Goal: Task Accomplishment & Management: Use online tool/utility

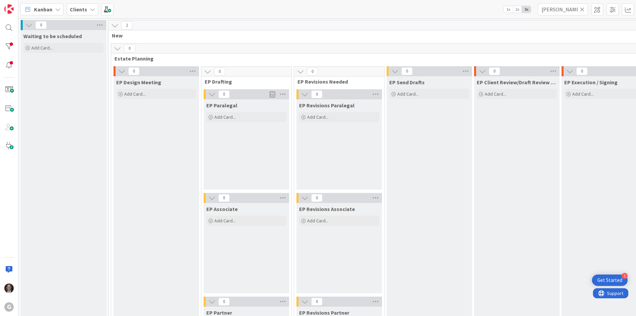
click at [582, 9] on icon at bounding box center [582, 9] width 5 height 6
click at [565, 10] on input "text" at bounding box center [563, 9] width 50 height 12
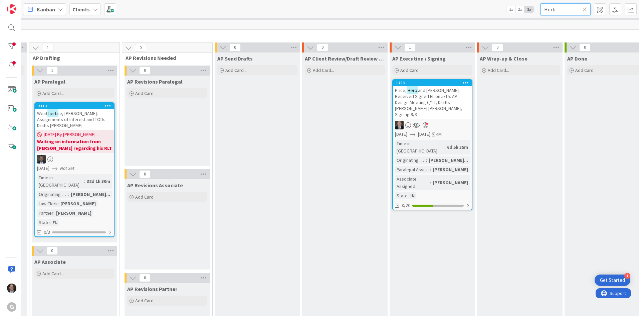
scroll to position [491, 359]
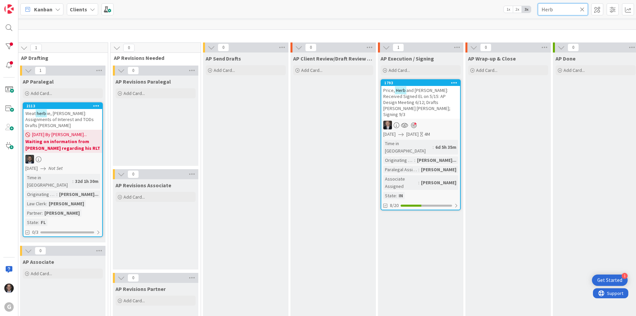
type input "Herb"
click at [413, 156] on div "Originating Attorney" at bounding box center [399, 159] width 31 height 7
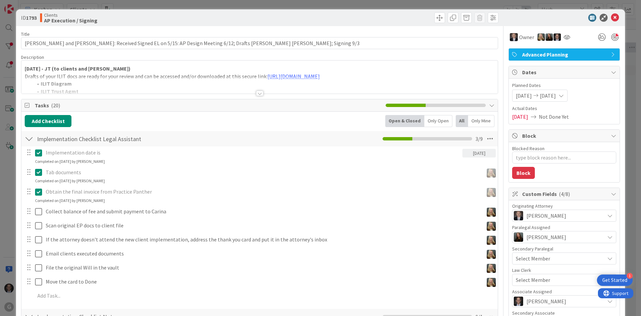
click at [259, 92] on div at bounding box center [259, 93] width 7 height 5
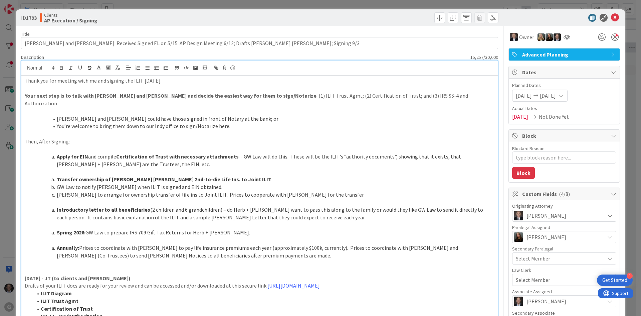
type textarea "x"
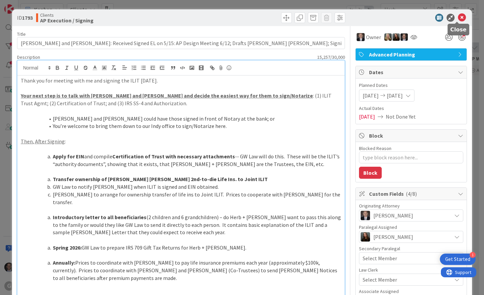
click at [458, 18] on icon at bounding box center [462, 18] width 8 height 8
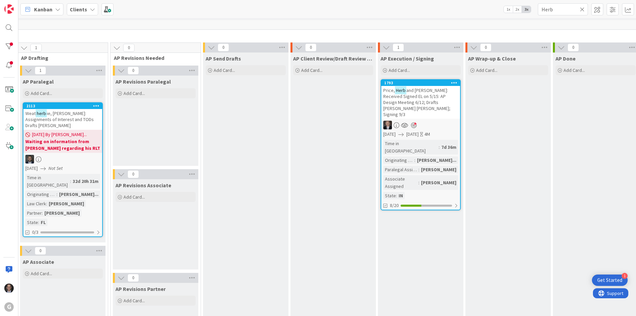
click at [581, 9] on icon at bounding box center [582, 9] width 5 height 6
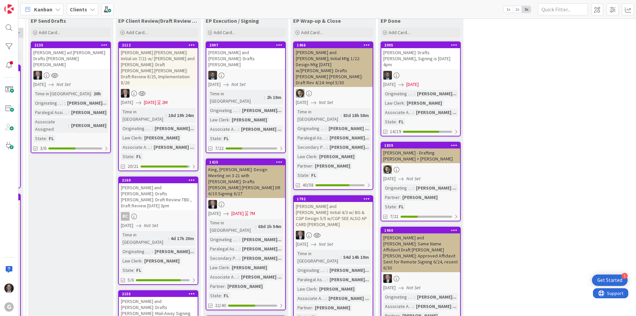
scroll to position [0, 359]
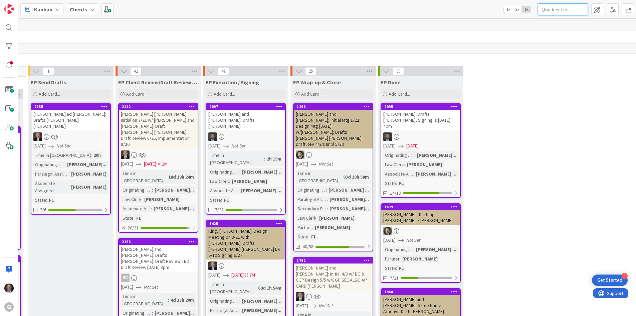
click at [552, 10] on input "text" at bounding box center [563, 9] width 50 height 12
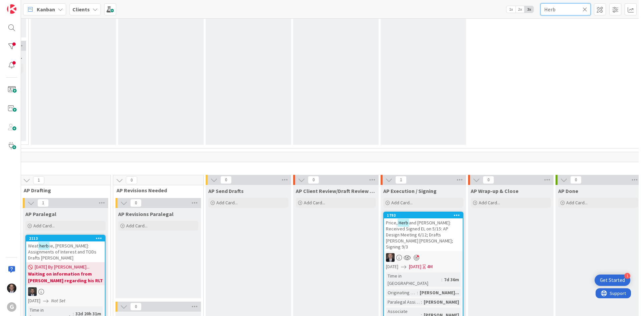
scroll to position [434, 359]
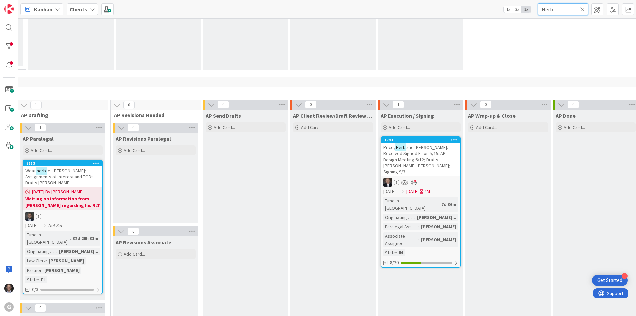
type input "Herb"
click at [399, 179] on icon at bounding box center [397, 182] width 6 height 6
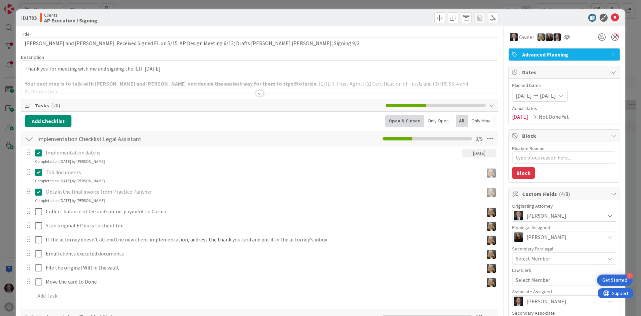
type textarea "x"
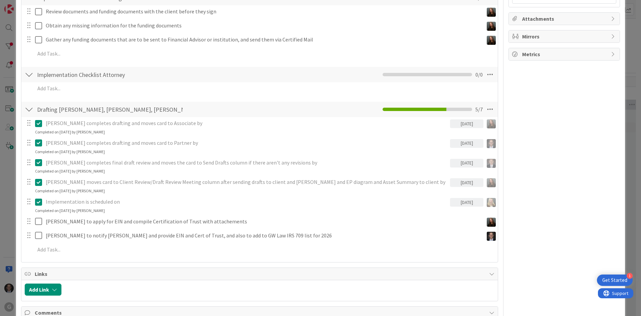
scroll to position [434, 0]
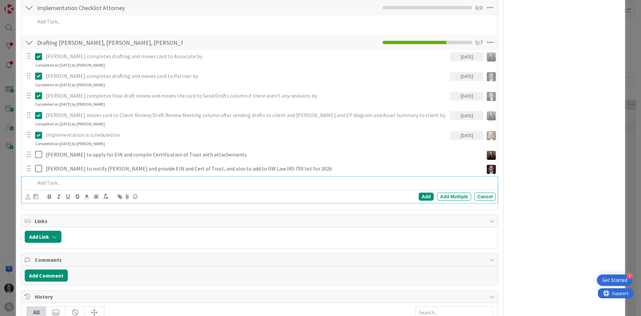
click at [46, 183] on p at bounding box center [264, 183] width 458 height 8
click at [422, 196] on div "Add" at bounding box center [426, 196] width 15 height 8
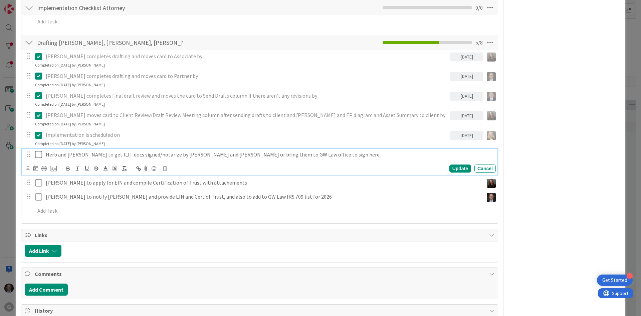
click at [131, 154] on p "Herb and [PERSON_NAME] to get ILIT docs signed/notarize by [PERSON_NAME] and [P…" at bounding box center [270, 155] width 448 height 8
click at [25, 167] on div "Update Cancel" at bounding box center [260, 168] width 476 height 13
click at [29, 171] on div at bounding box center [28, 168] width 4 height 7
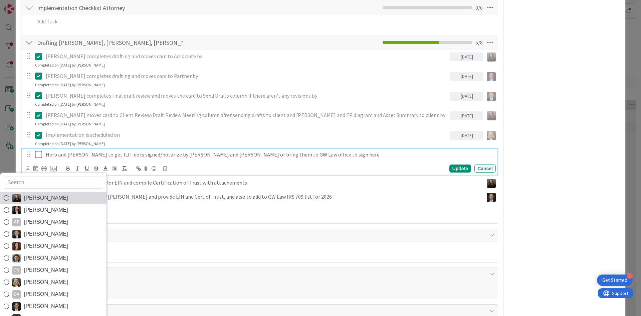
click at [8, 197] on icon at bounding box center [6, 198] width 5 height 10
type textarea "x"
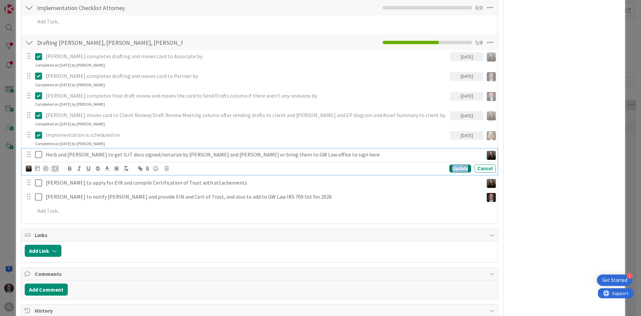
click at [450, 168] on div "Update" at bounding box center [461, 168] width 22 height 8
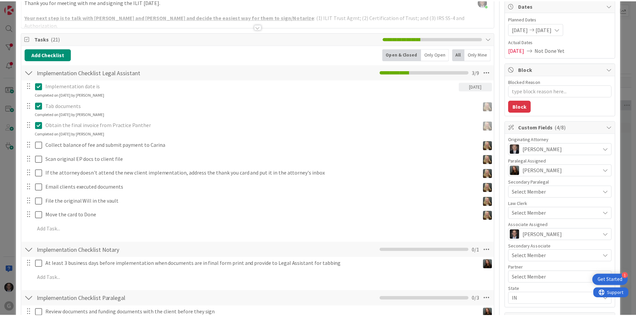
scroll to position [0, 0]
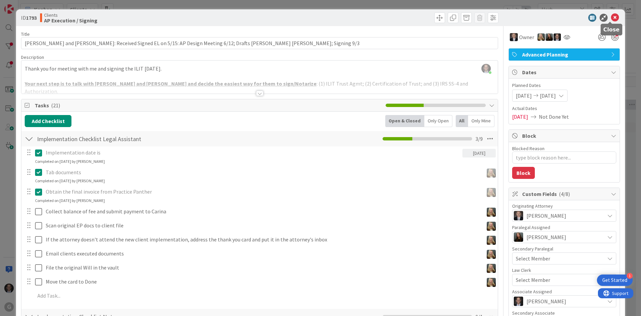
click at [611, 16] on icon at bounding box center [615, 18] width 8 height 8
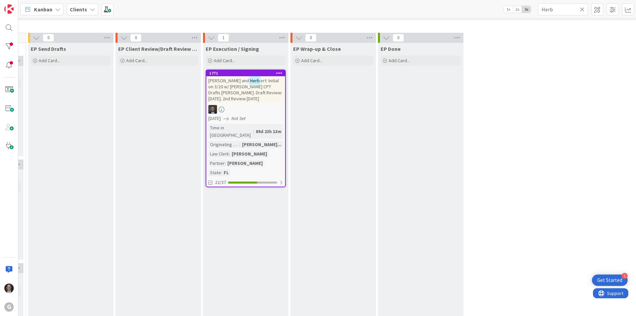
scroll to position [0, 359]
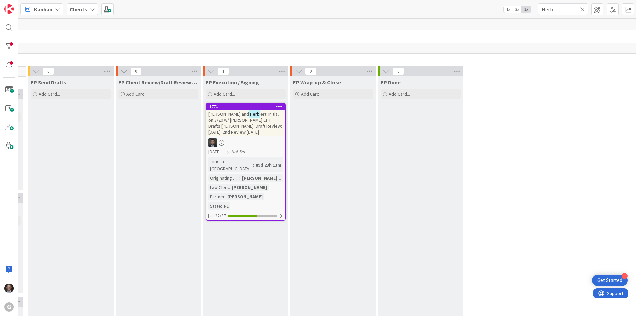
click at [581, 10] on icon at bounding box center [582, 9] width 5 height 6
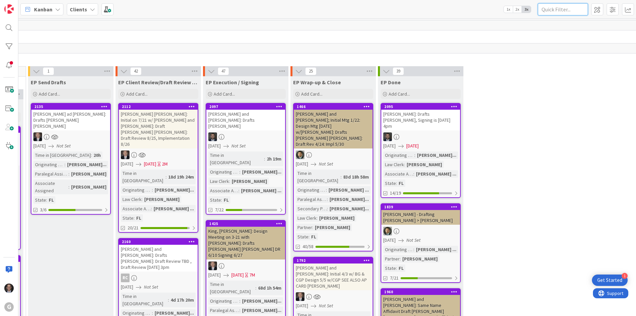
click at [572, 9] on input "text" at bounding box center [563, 9] width 50 height 12
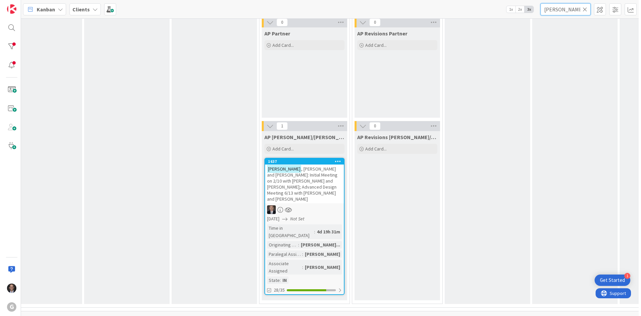
scroll to position [735, 120]
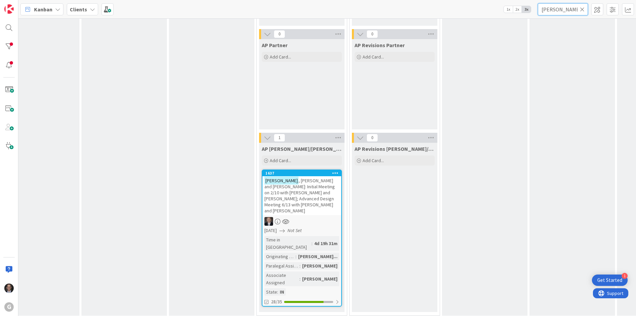
type input "[PERSON_NAME]"
click at [314, 198] on div "[PERSON_NAME] and [PERSON_NAME]: Initial Meeting on 2/10 with [PERSON_NAME] and…" at bounding box center [302, 195] width 79 height 39
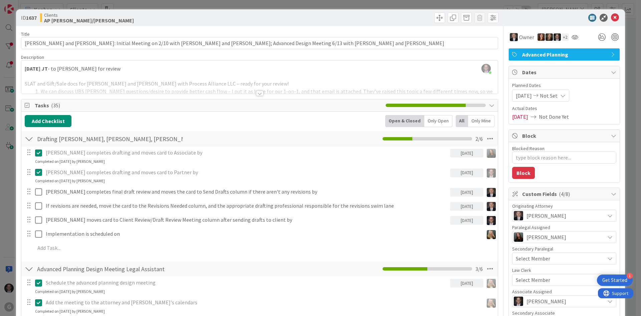
click at [259, 94] on div at bounding box center [259, 93] width 7 height 5
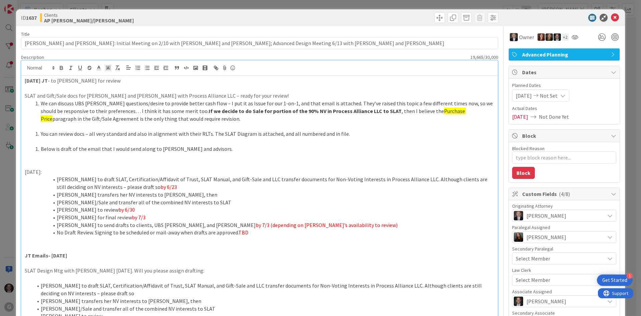
type textarea "x"
